Goal: Navigation & Orientation: Go to known website

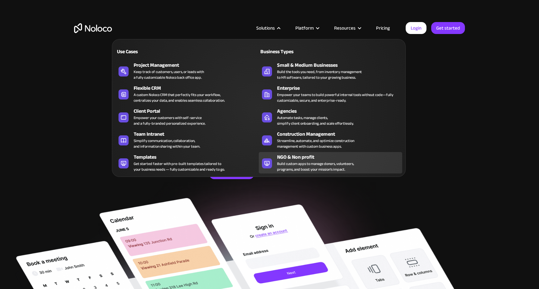
click at [319, 171] on div "Build custom apps to manage donors, volunteers, programs, and boost your missio…" at bounding box center [315, 166] width 77 height 11
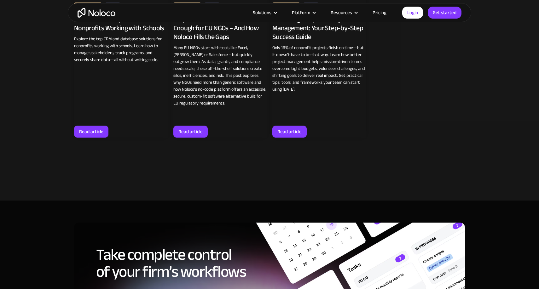
scroll to position [3289, 0]
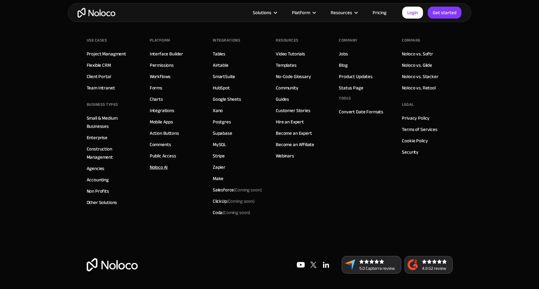
click at [163, 169] on link "Noloco AI" at bounding box center [159, 167] width 18 height 8
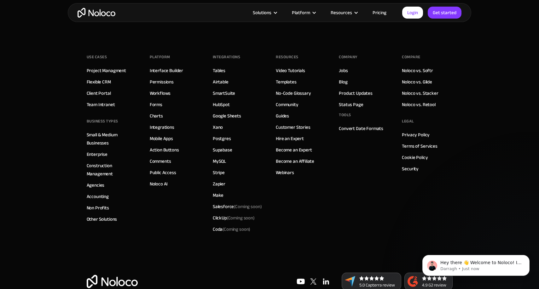
scroll to position [2312, 0]
click at [105, 16] on img "home" at bounding box center [97, 13] width 38 height 10
